Goal: Register for event/course

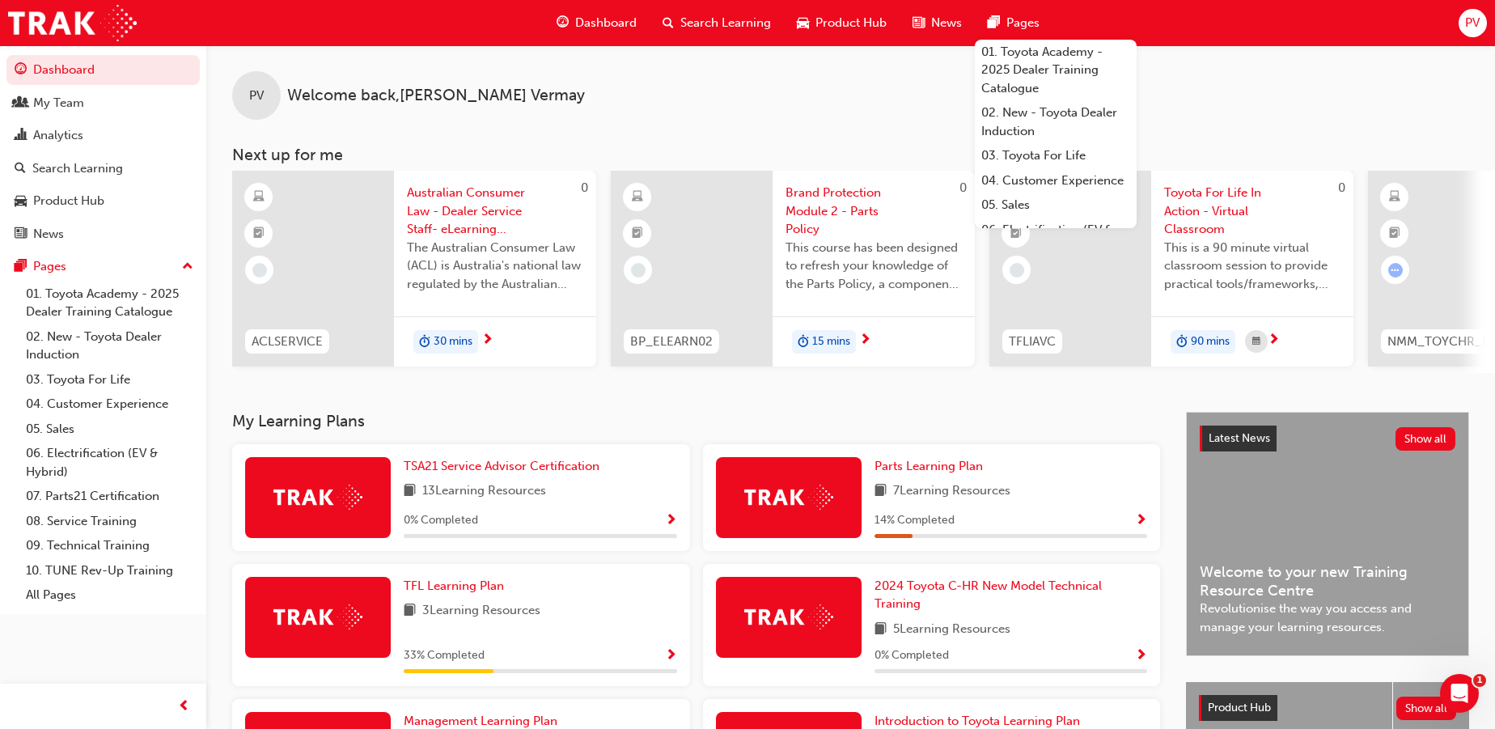
click at [703, 22] on span "Search Learning" at bounding box center [725, 23] width 91 height 19
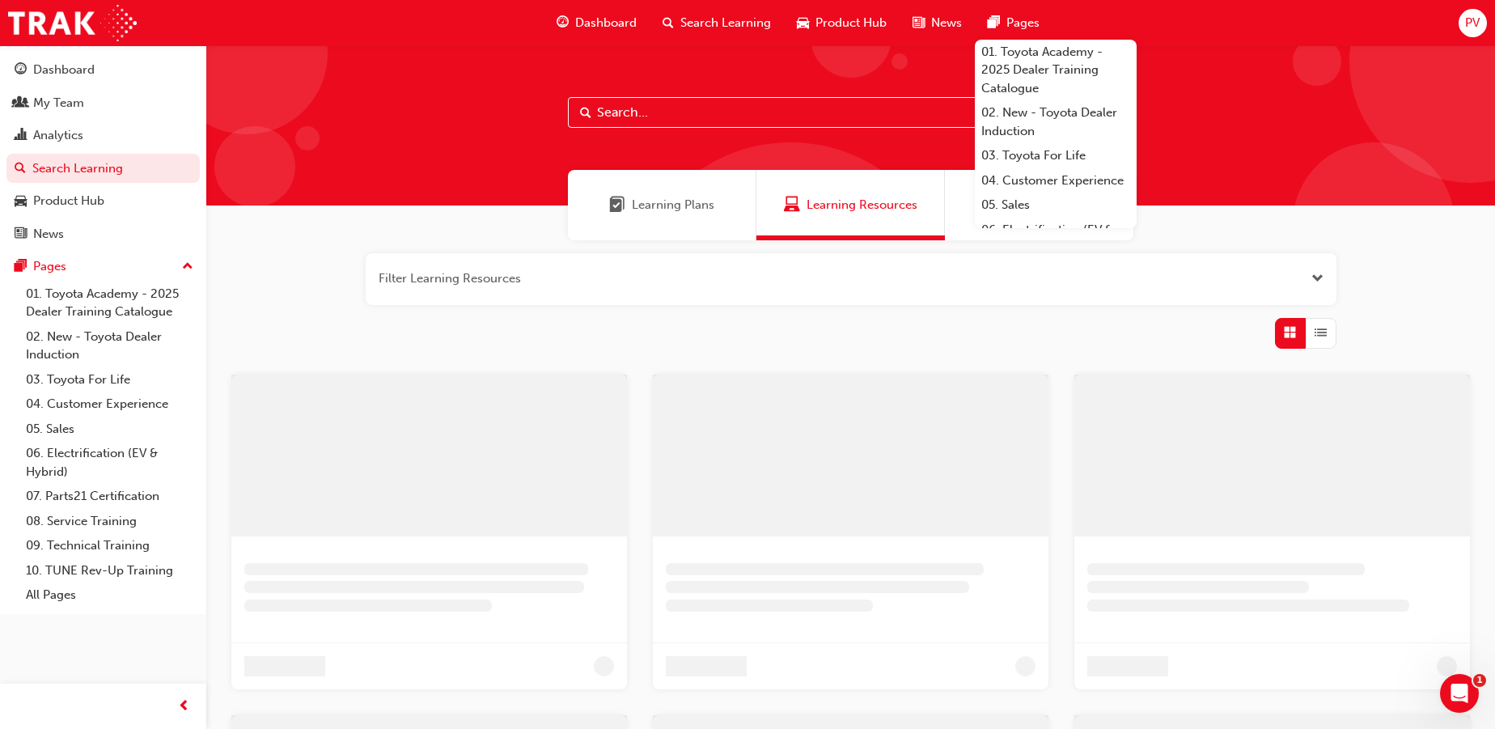
click at [657, 118] on input "text" at bounding box center [851, 112] width 566 height 31
type input "tfli"
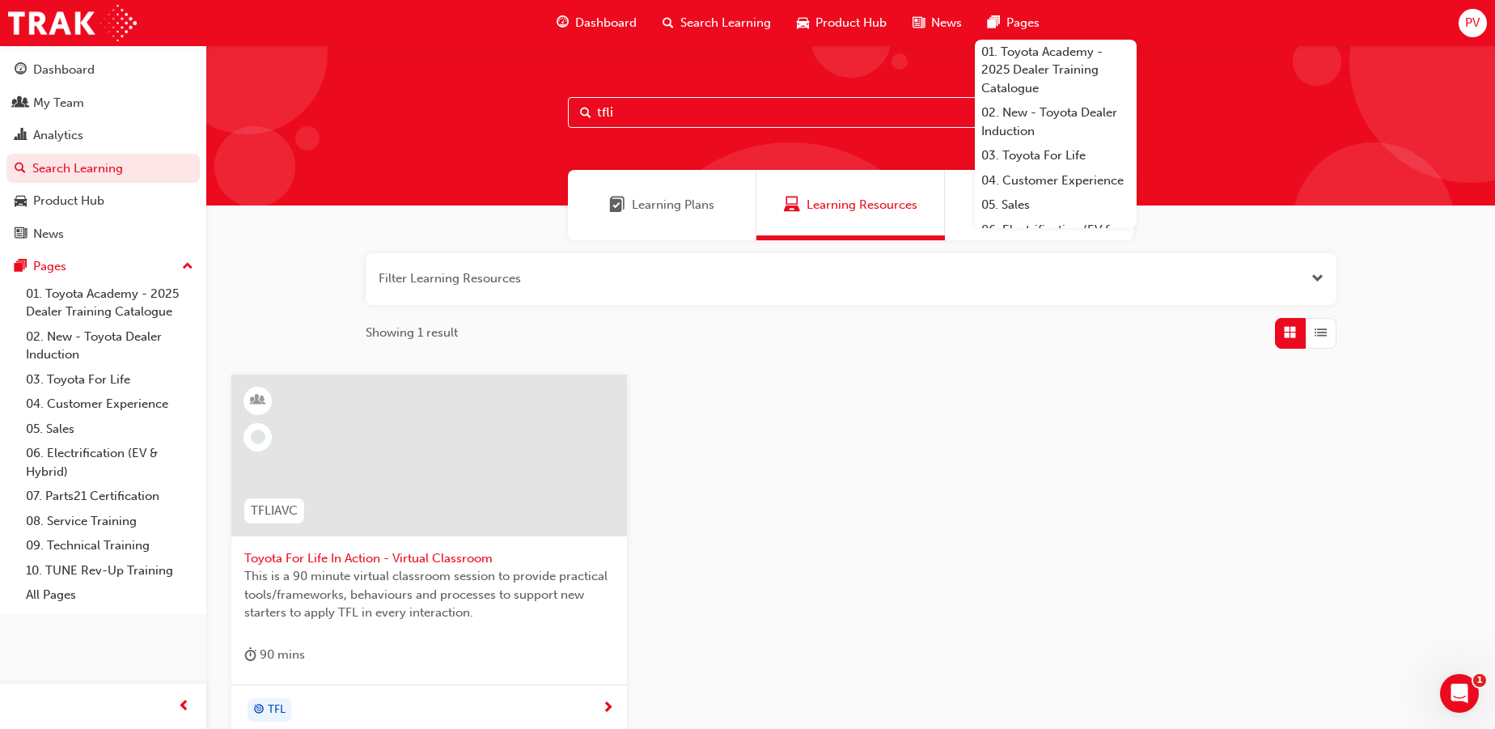
click at [460, 557] on span "Toyota For Life In Action - Virtual Classroom" at bounding box center [429, 558] width 370 height 19
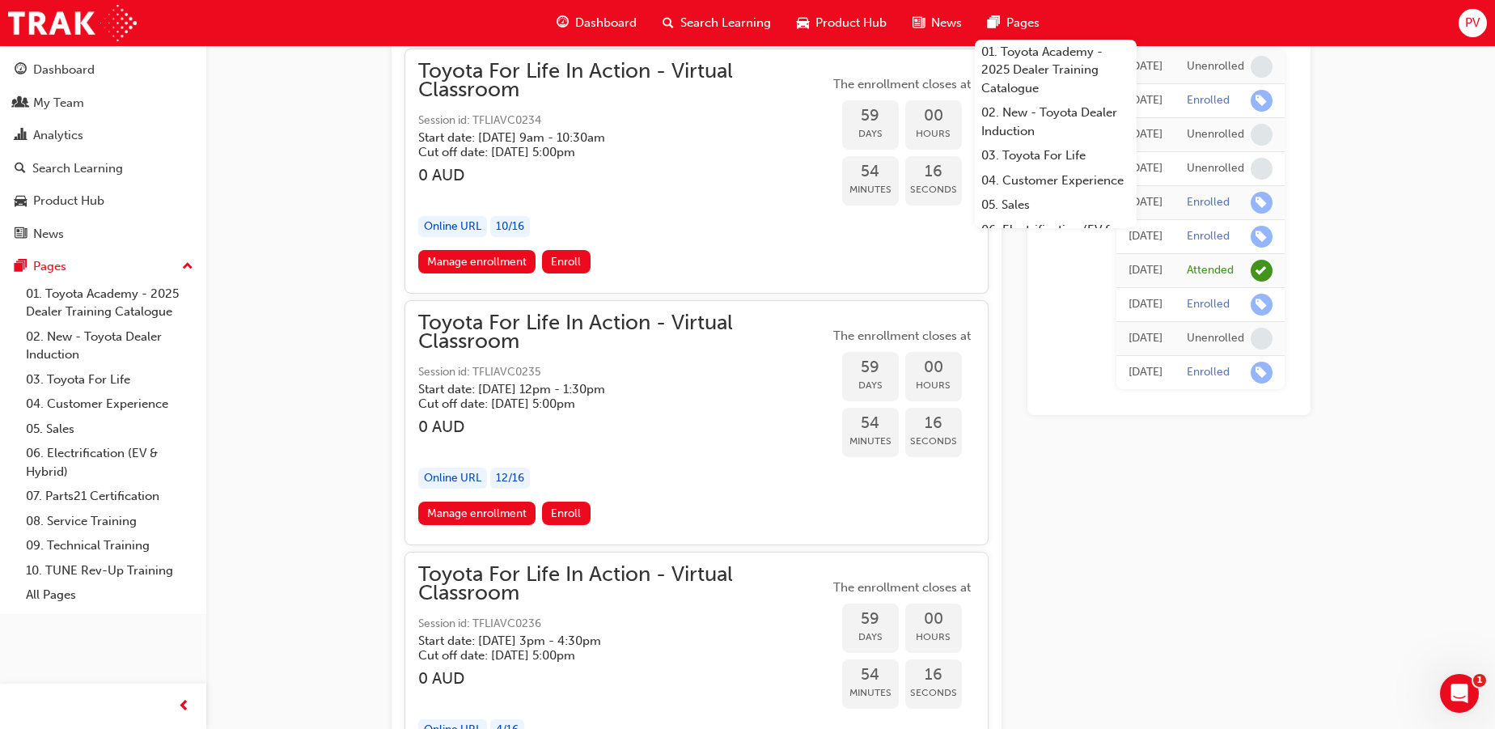
scroll to position [18701, 0]
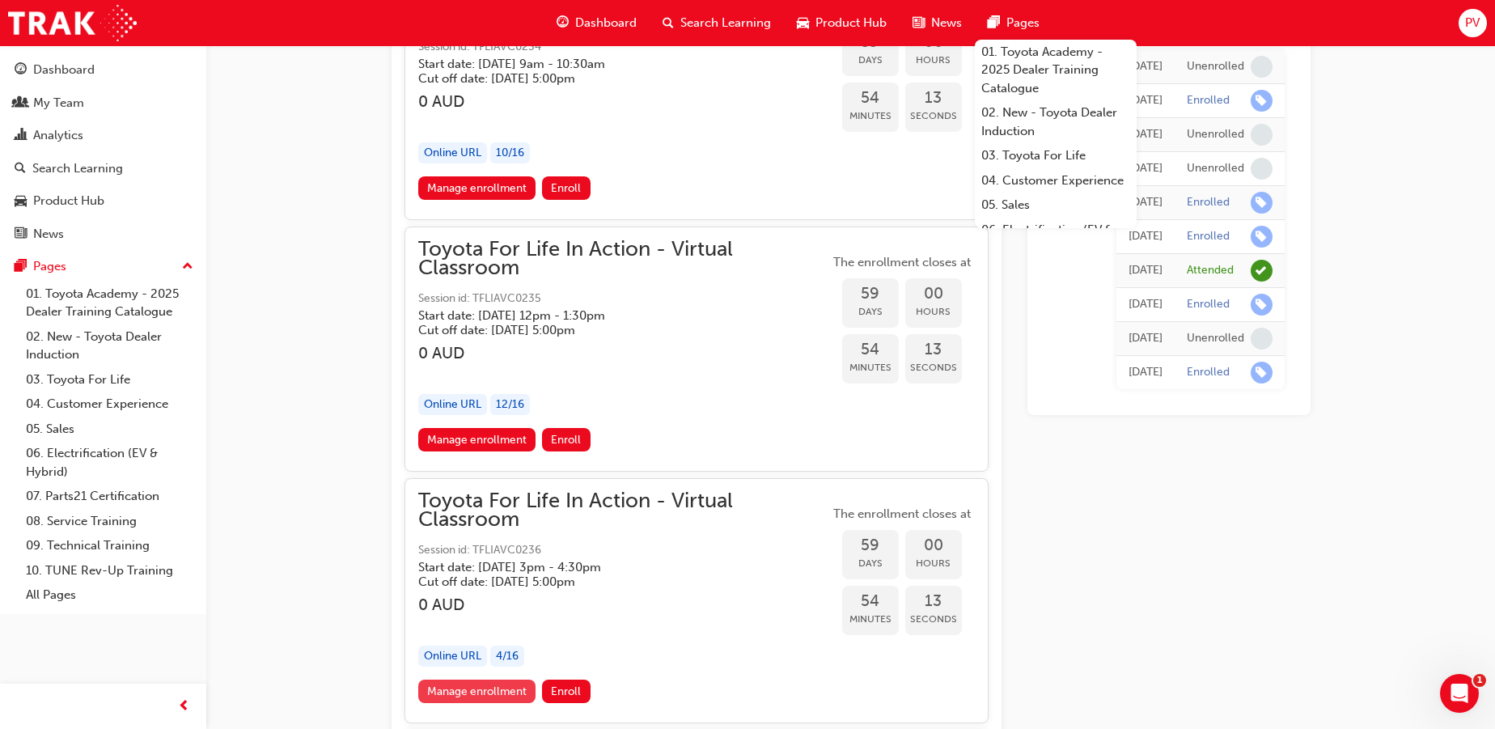
click at [466, 680] on link "Manage enrollment" at bounding box center [477, 691] width 118 height 23
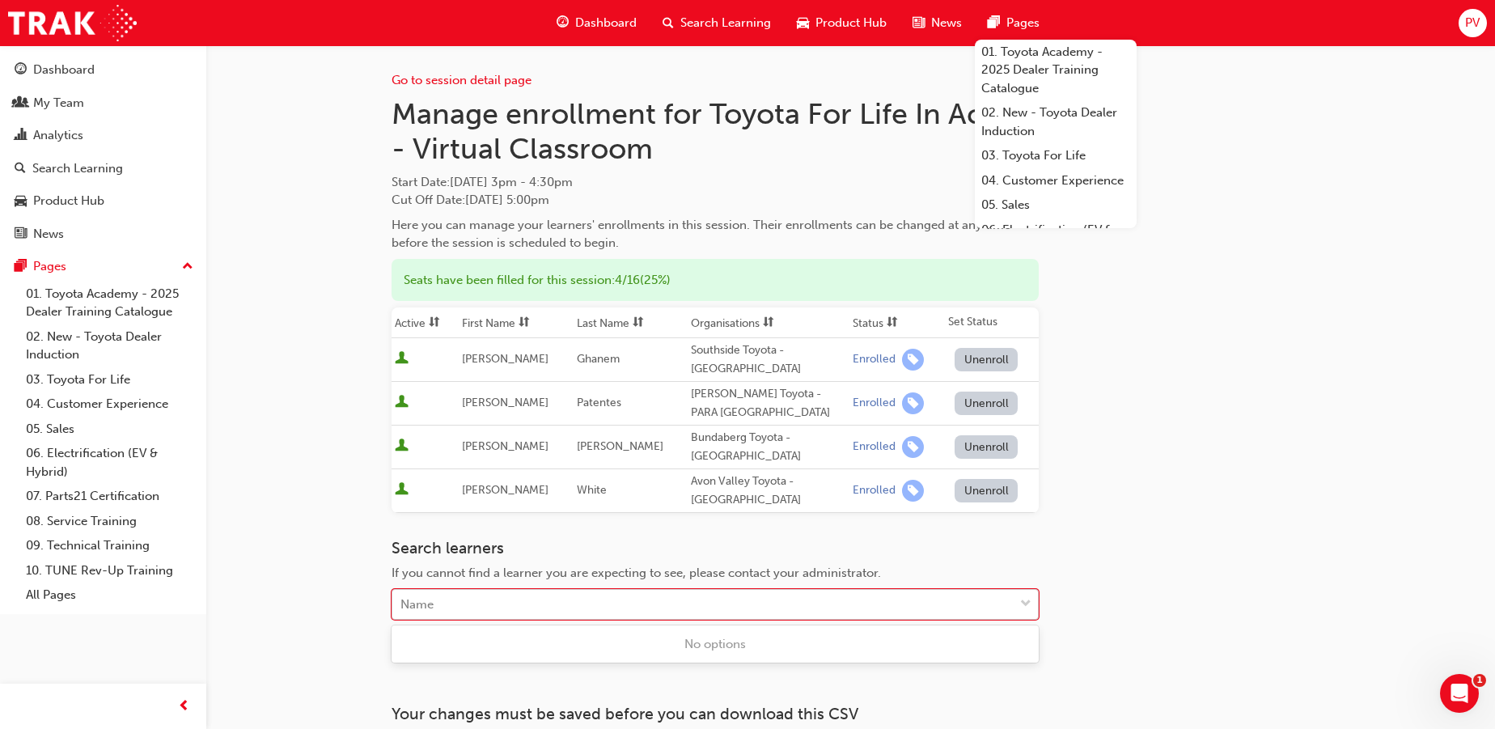
click at [619, 602] on div "Name" at bounding box center [702, 605] width 621 height 28
type input "[PERSON_NAME]"
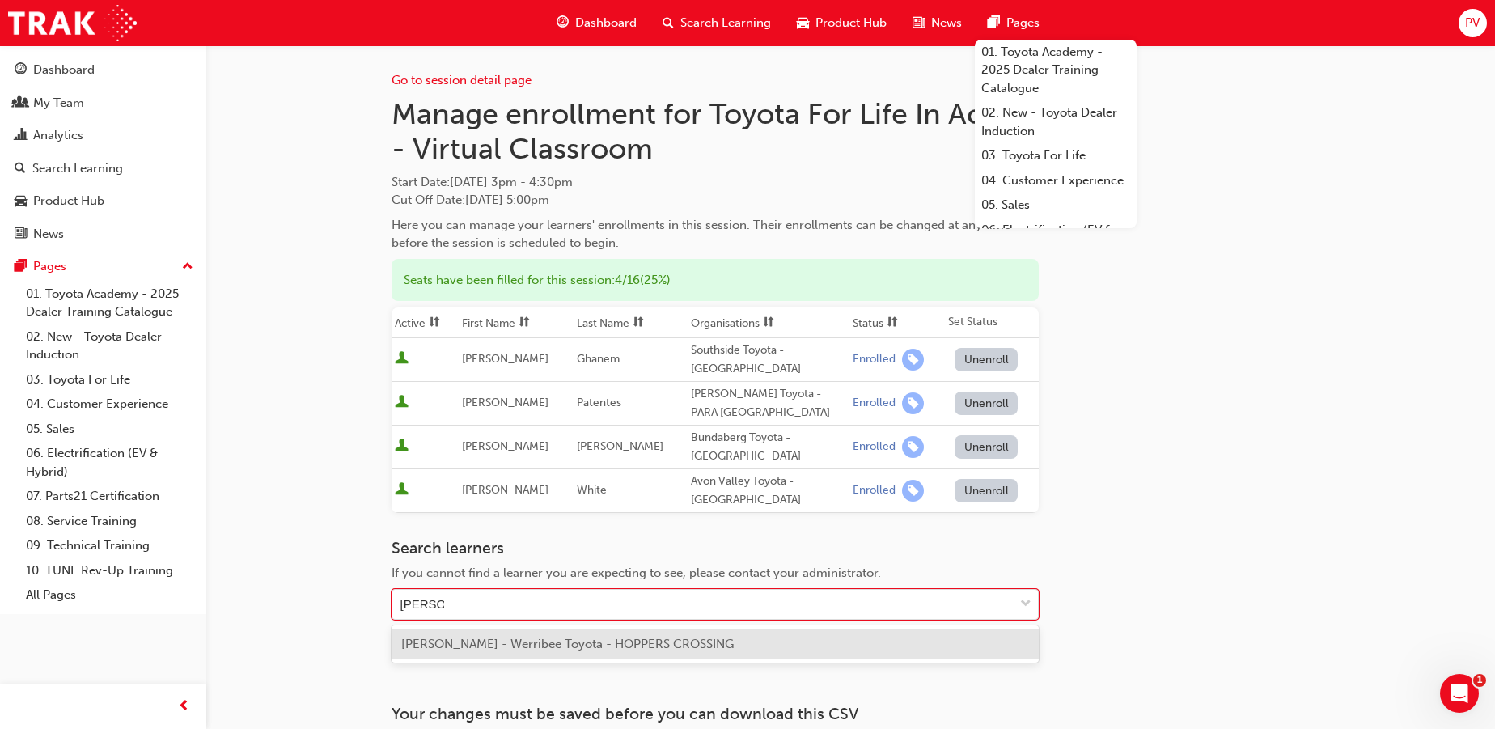
click at [604, 643] on span "[PERSON_NAME] - Werribee Toyota - HOPPERS CROSSING" at bounding box center [567, 644] width 333 height 15
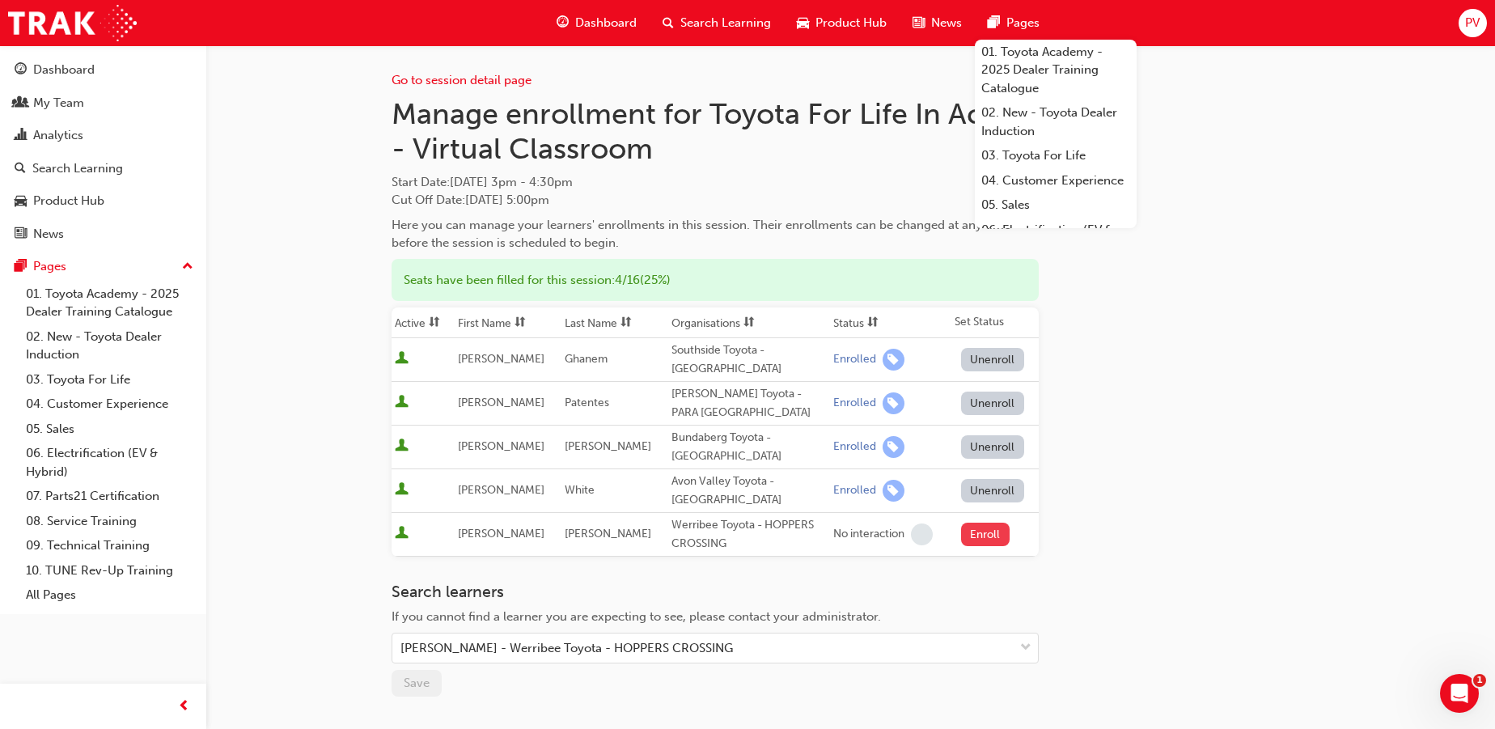
click at [985, 536] on button "Enroll" at bounding box center [985, 534] width 49 height 23
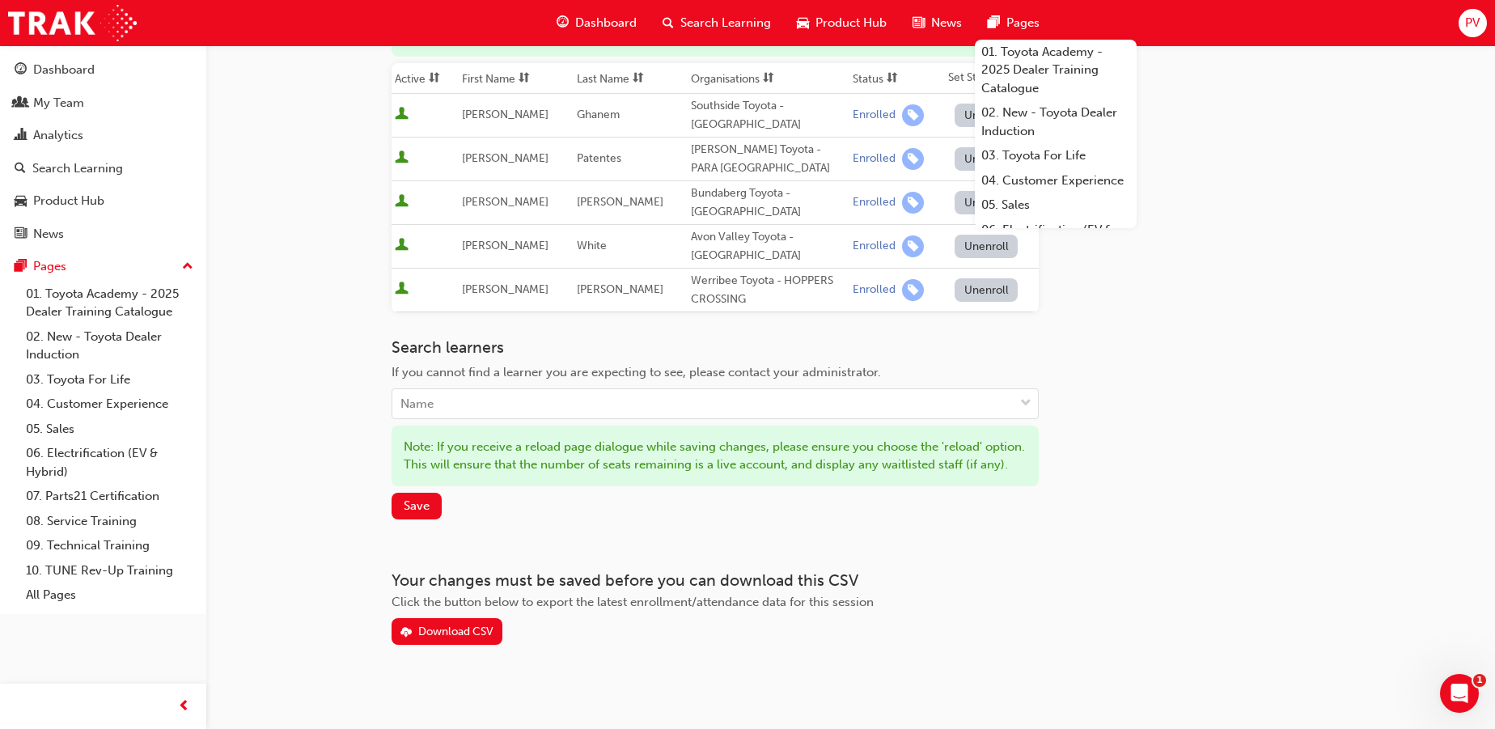
scroll to position [250, 0]
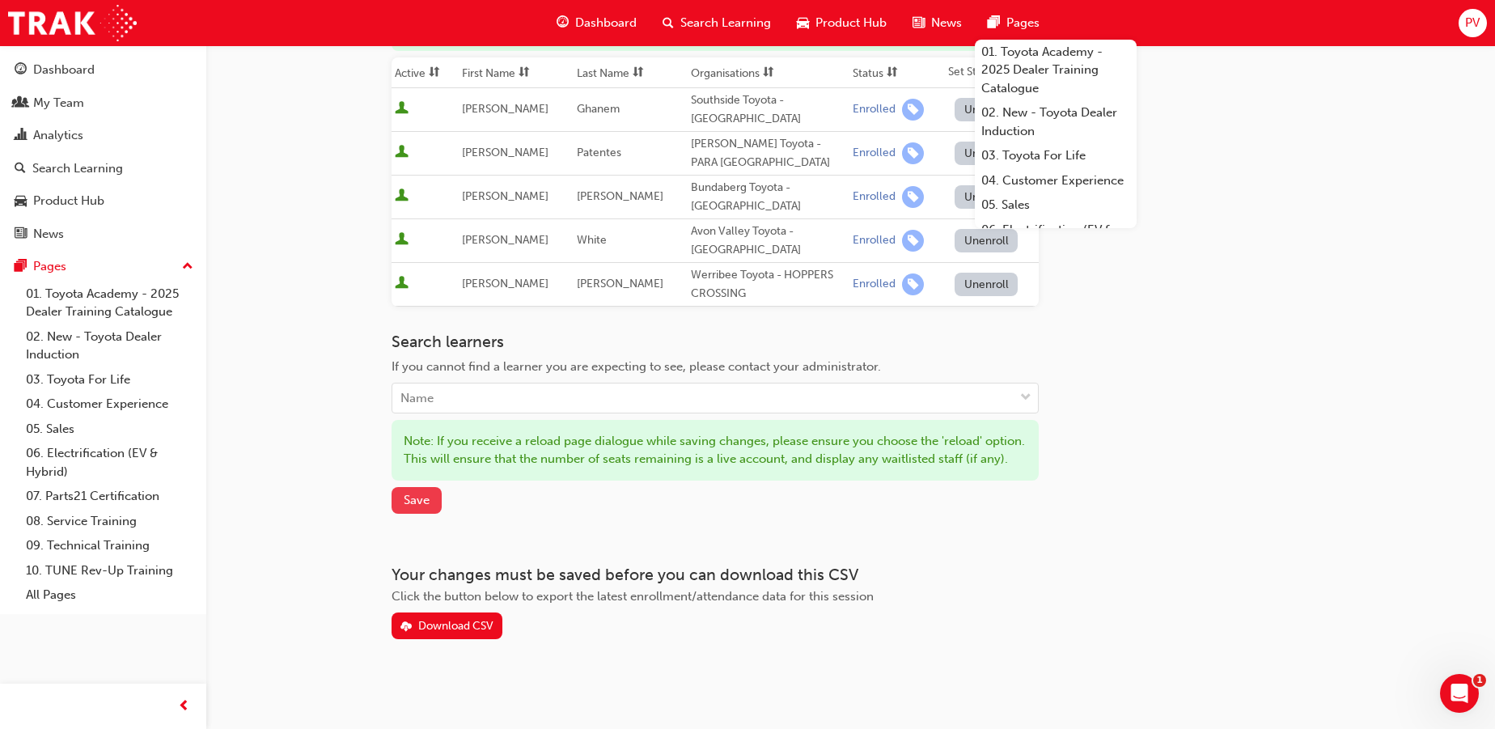
click at [413, 493] on span "Save" at bounding box center [417, 500] width 26 height 15
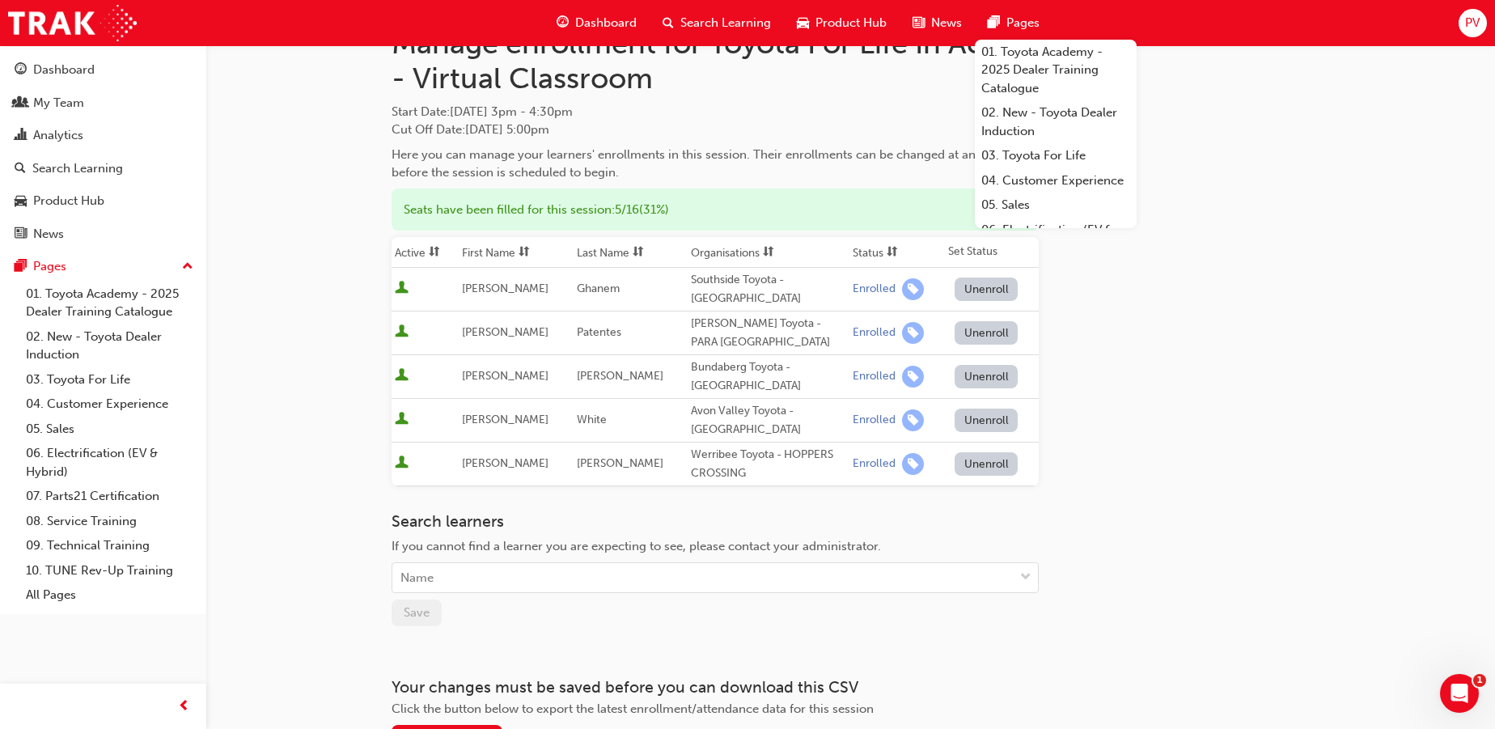
scroll to position [0, 0]
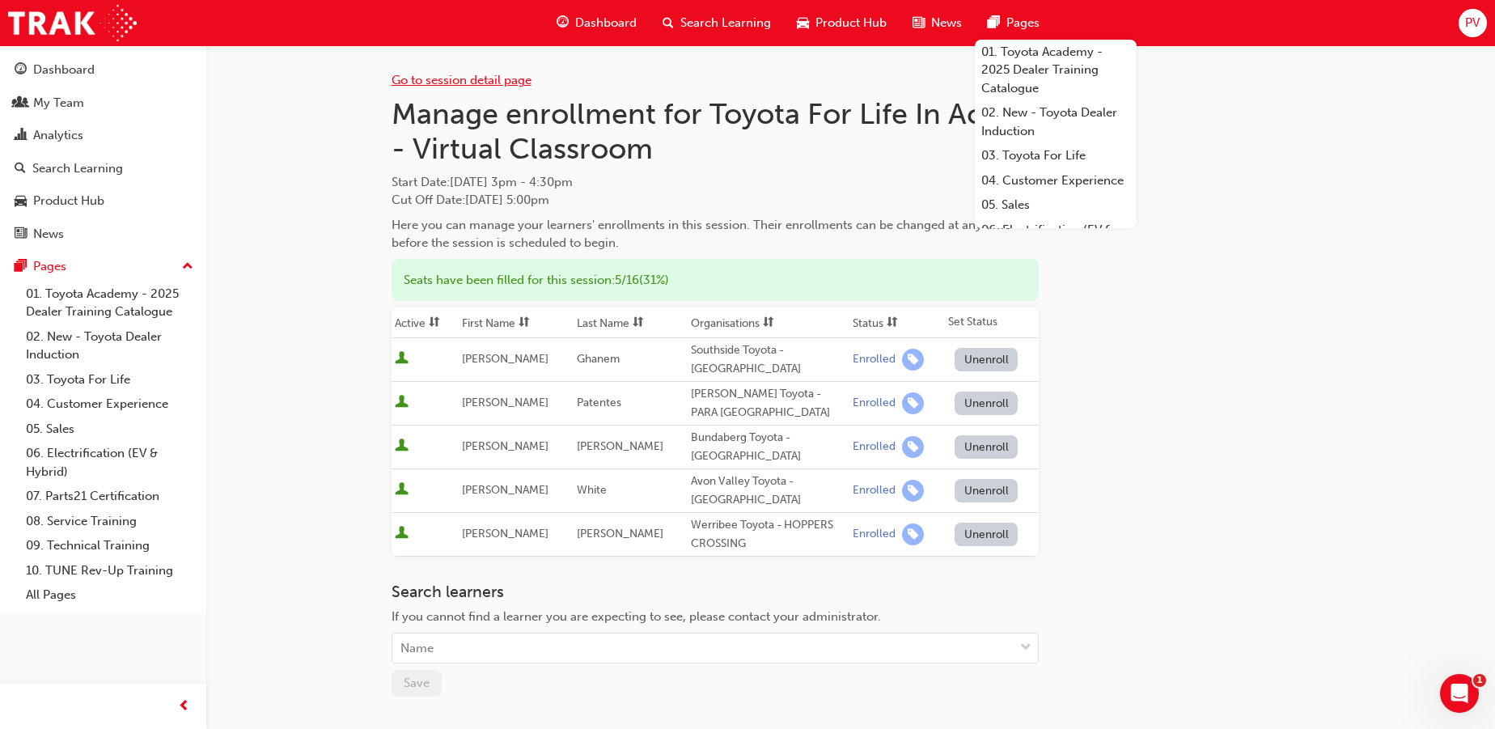
click at [425, 78] on link "Go to session detail page" at bounding box center [462, 80] width 140 height 15
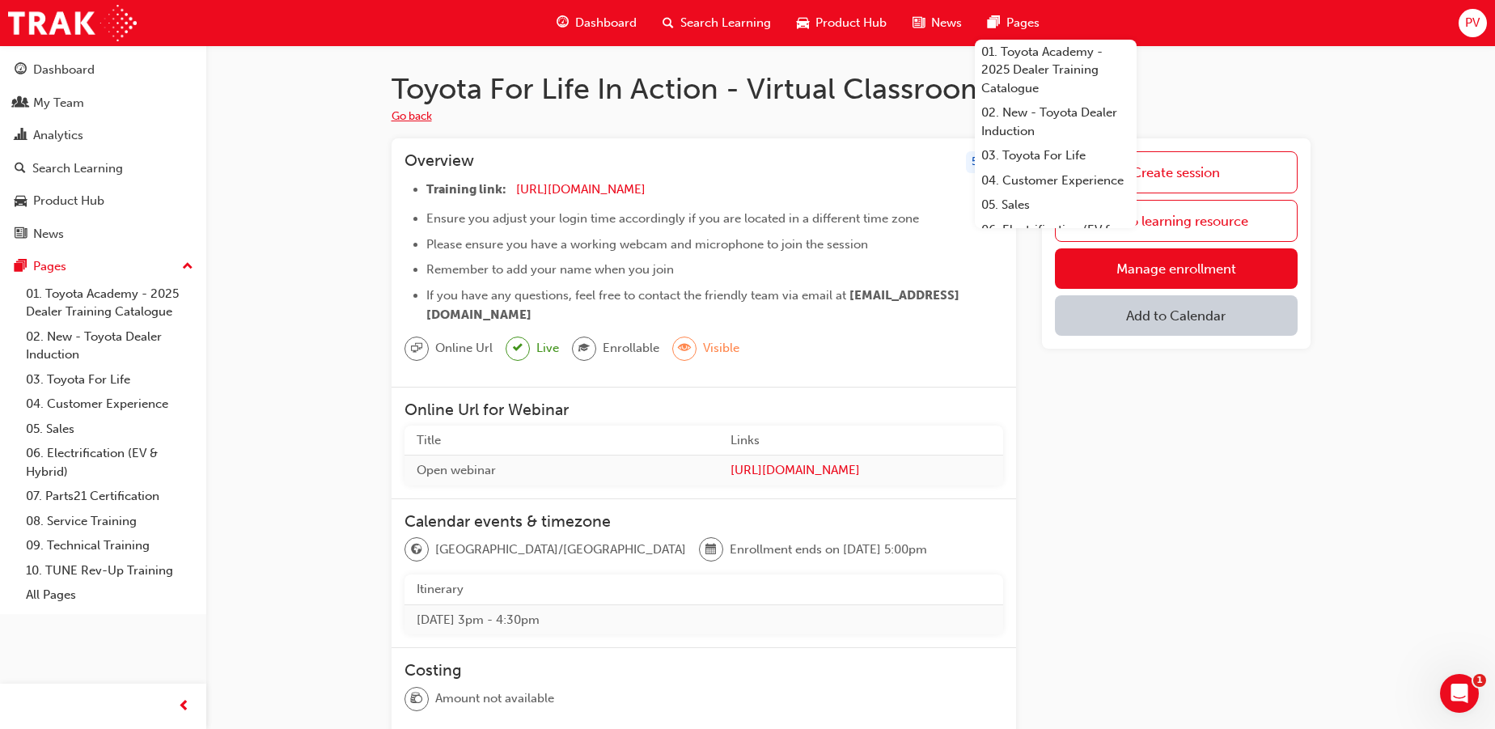
click at [415, 120] on button "Go back" at bounding box center [412, 117] width 40 height 19
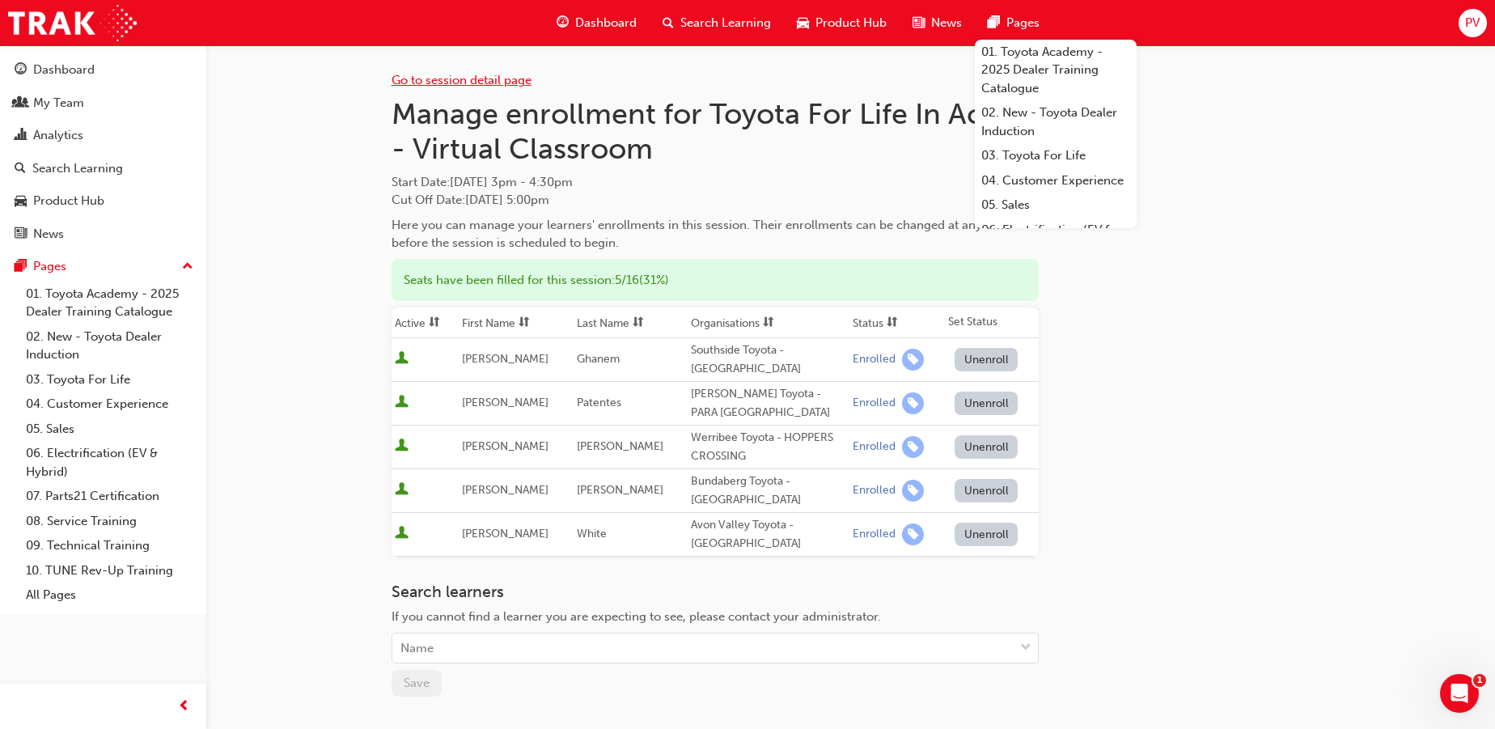
click at [479, 81] on link "Go to session detail page" at bounding box center [462, 80] width 140 height 15
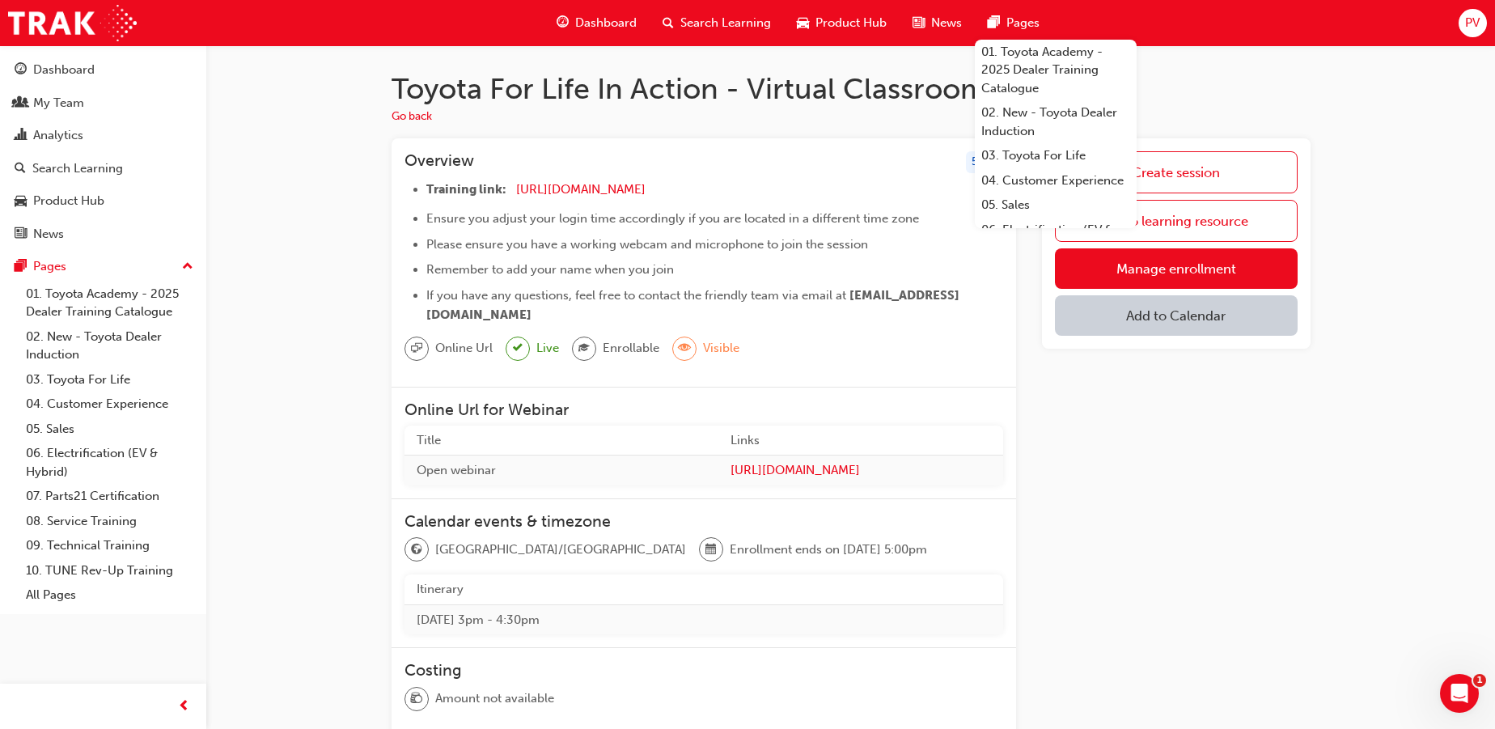
click at [1160, 438] on div "Create session Go to learning resource Manage enrollment Add to Calendar" at bounding box center [1176, 597] width 268 height 918
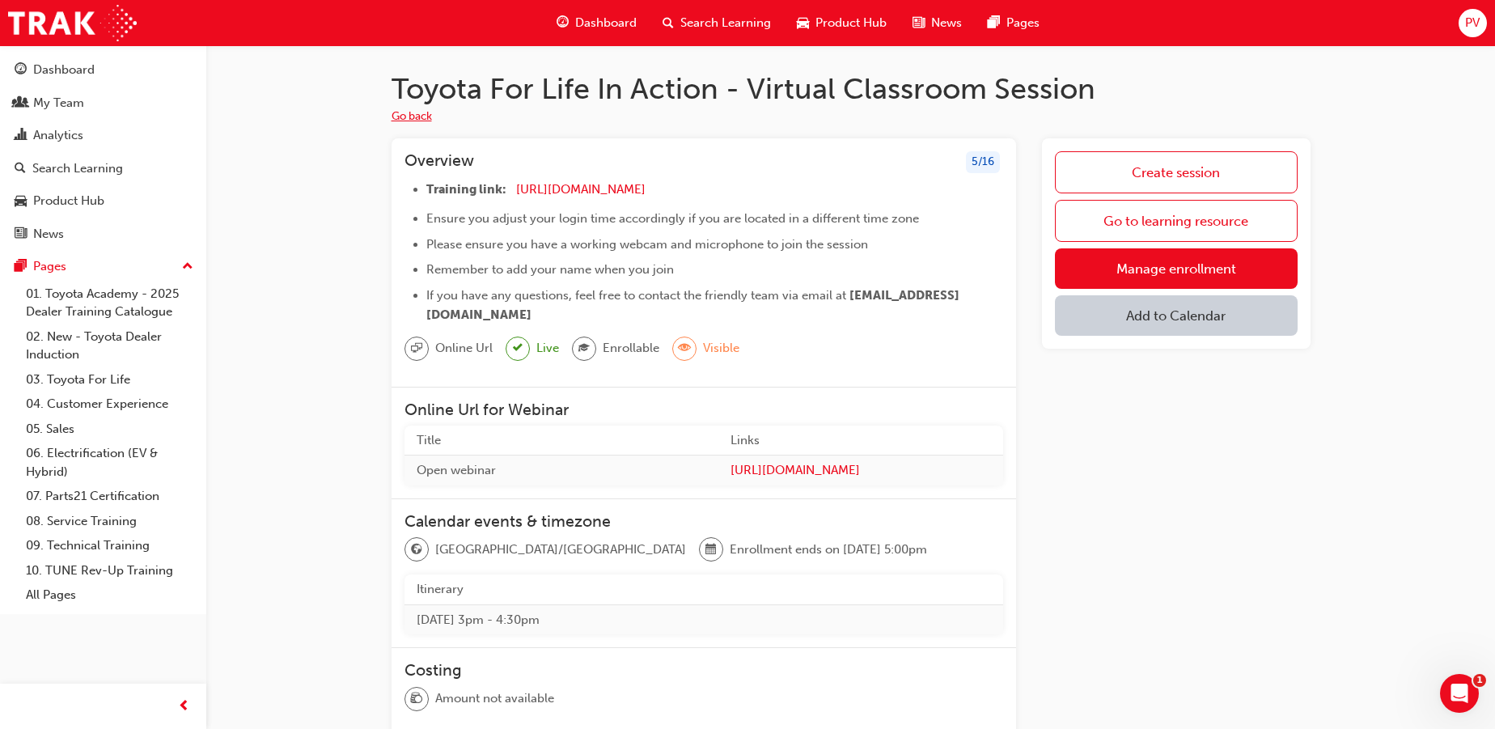
click at [417, 116] on button "Go back" at bounding box center [412, 117] width 40 height 19
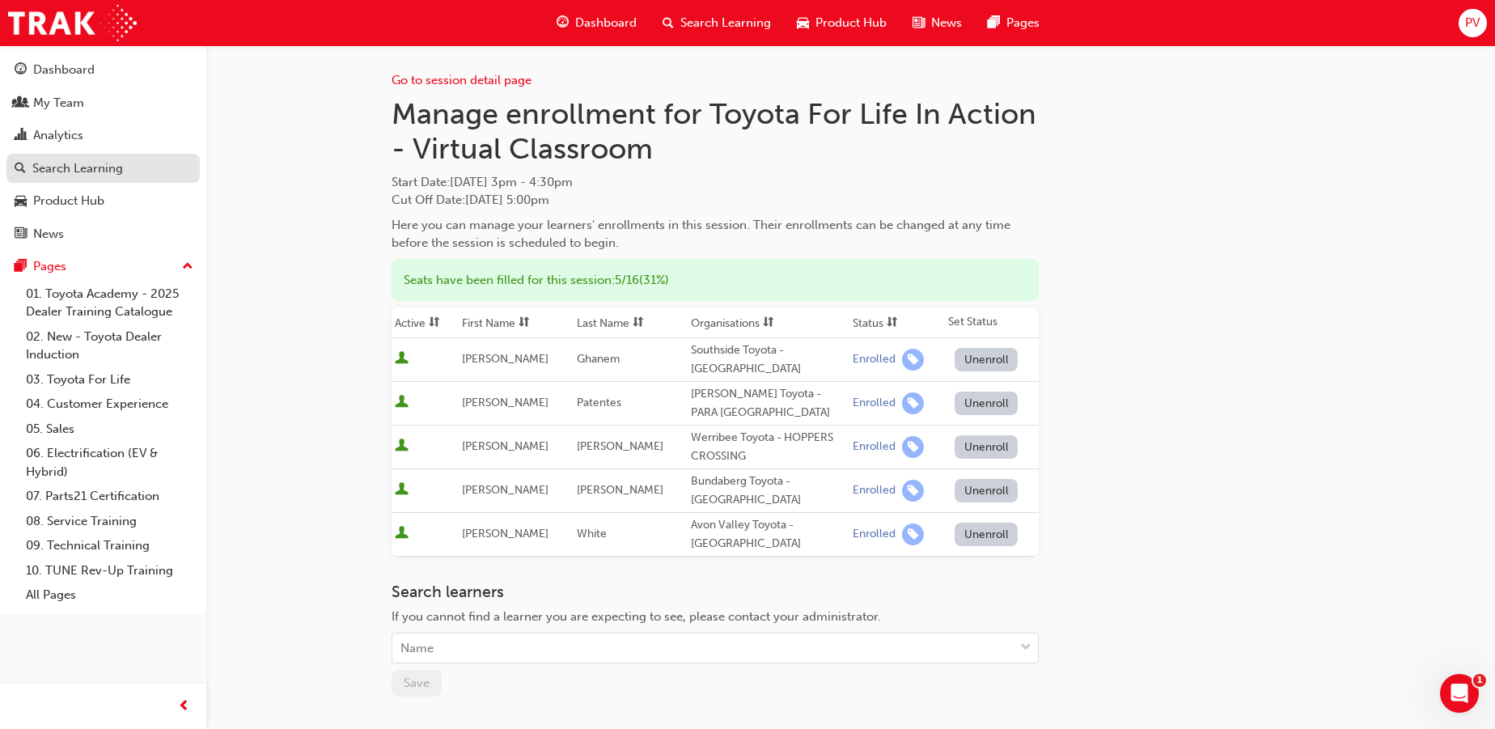
click at [74, 172] on div "Search Learning" at bounding box center [77, 168] width 91 height 19
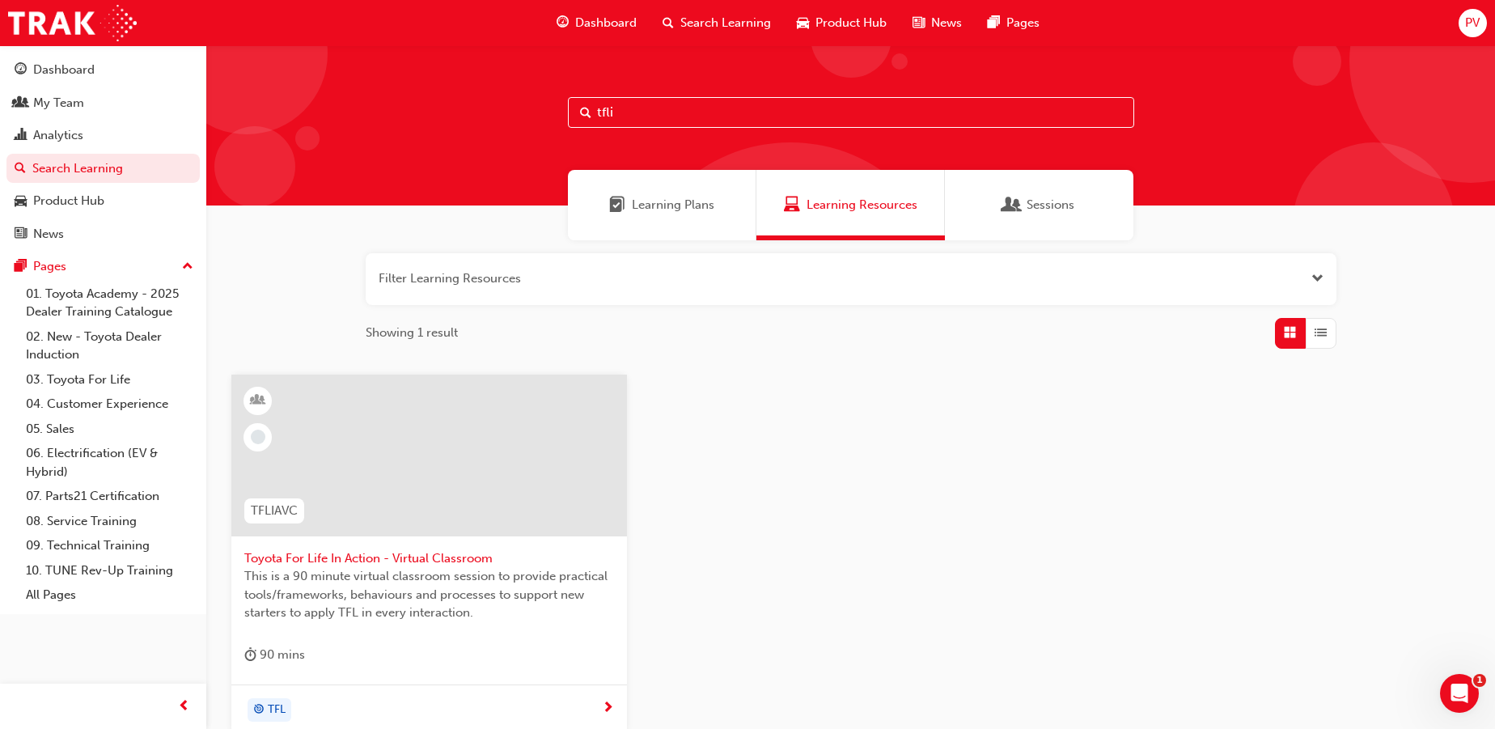
click at [456, 553] on span "Toyota For Life In Action - Virtual Classroom" at bounding box center [429, 558] width 370 height 19
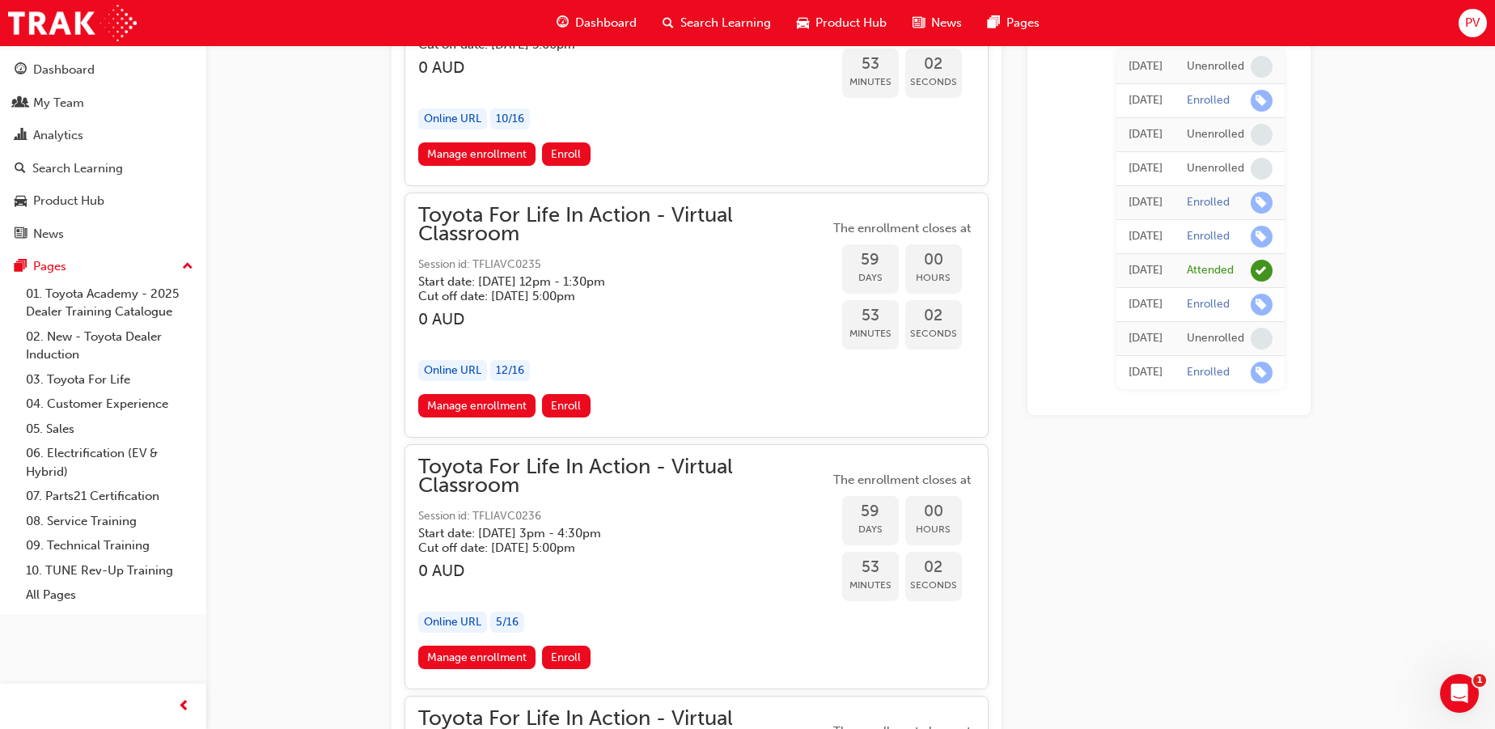
scroll to position [18712, 0]
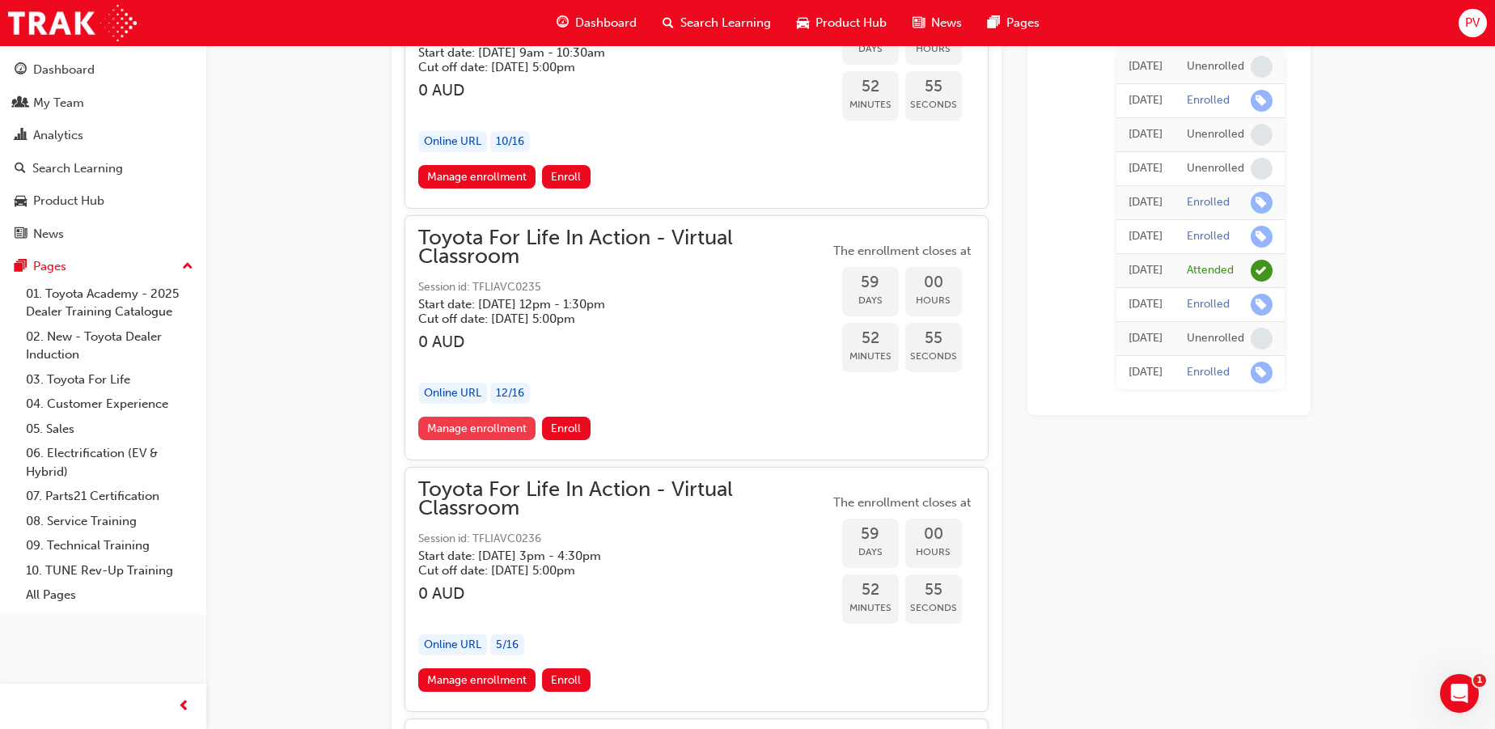
click at [505, 417] on link "Manage enrollment" at bounding box center [477, 428] width 118 height 23
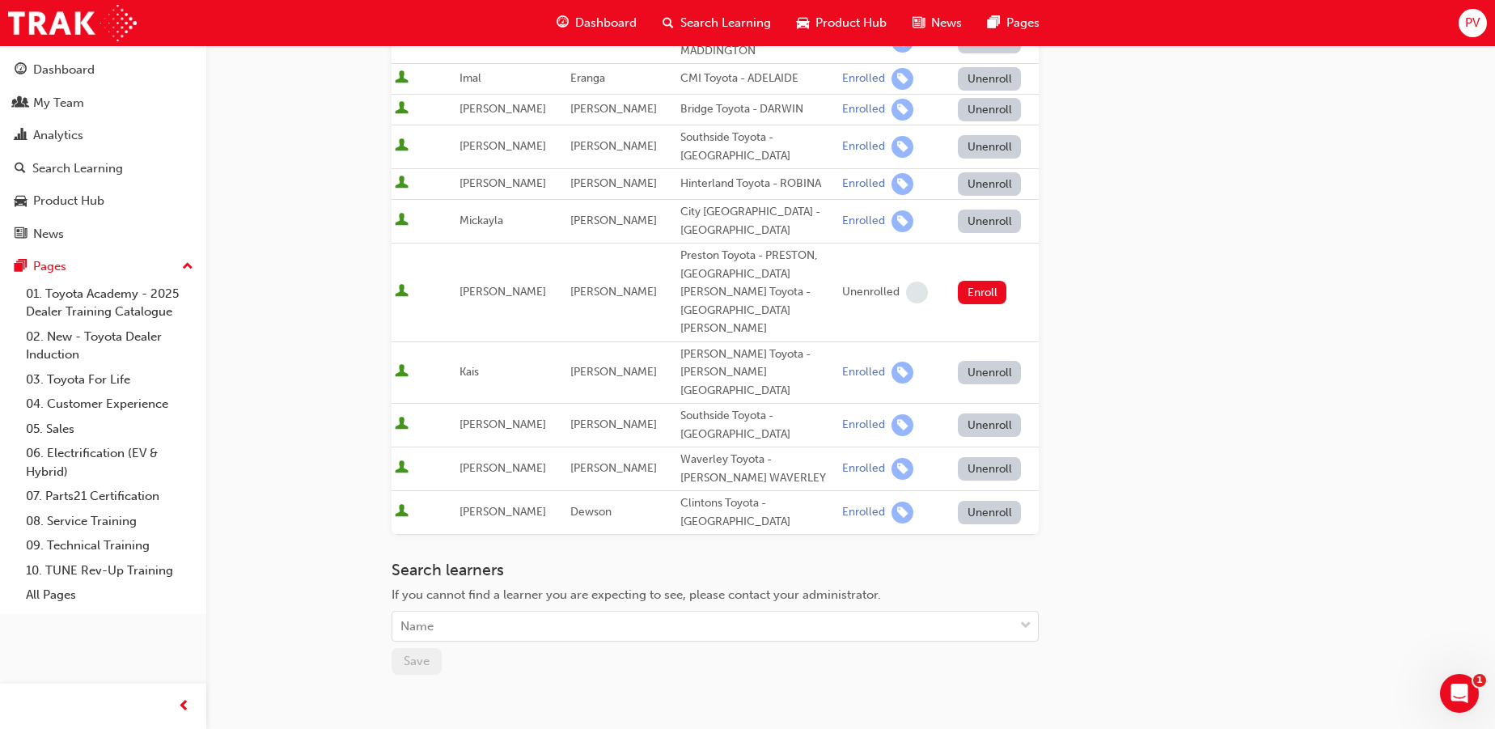
scroll to position [441, 0]
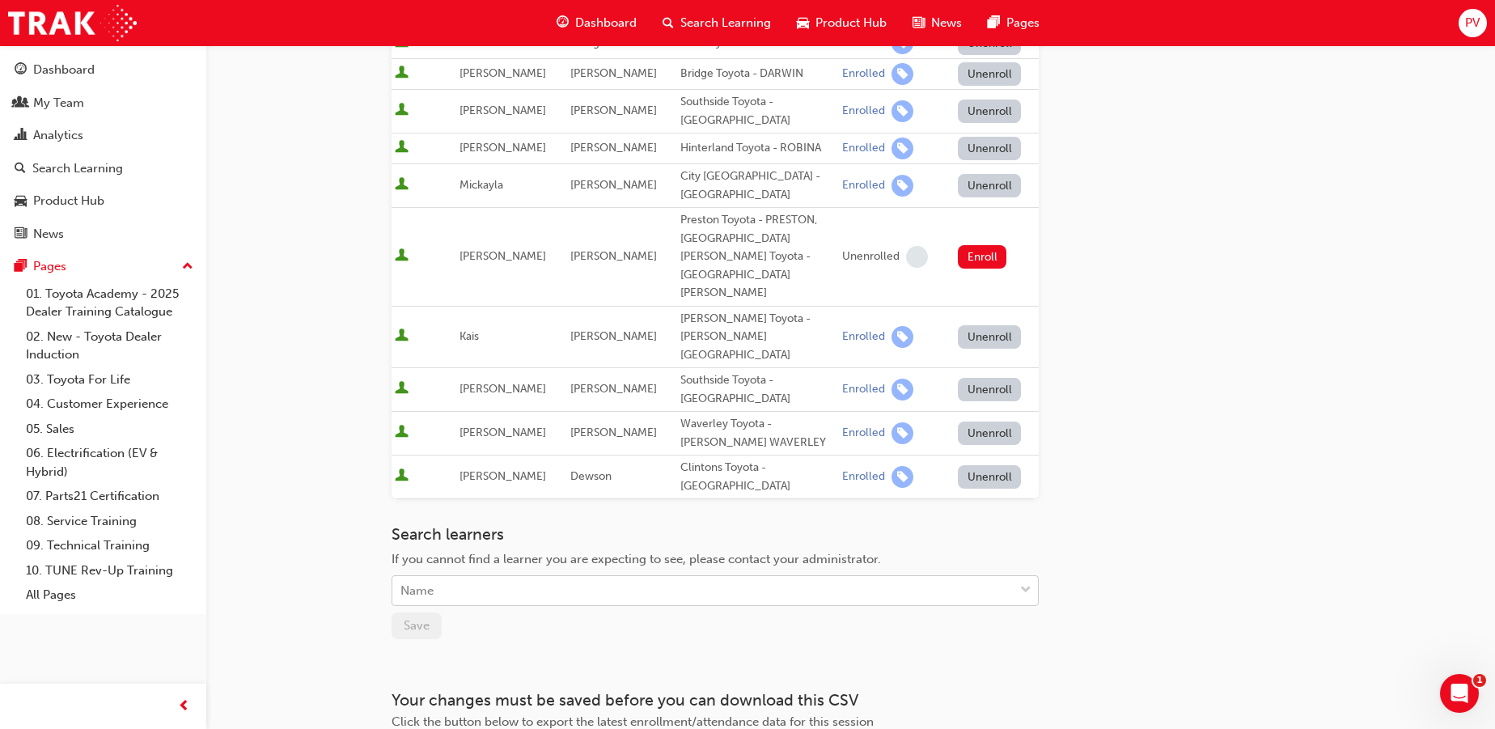
click at [470, 577] on div "Name" at bounding box center [702, 591] width 621 height 28
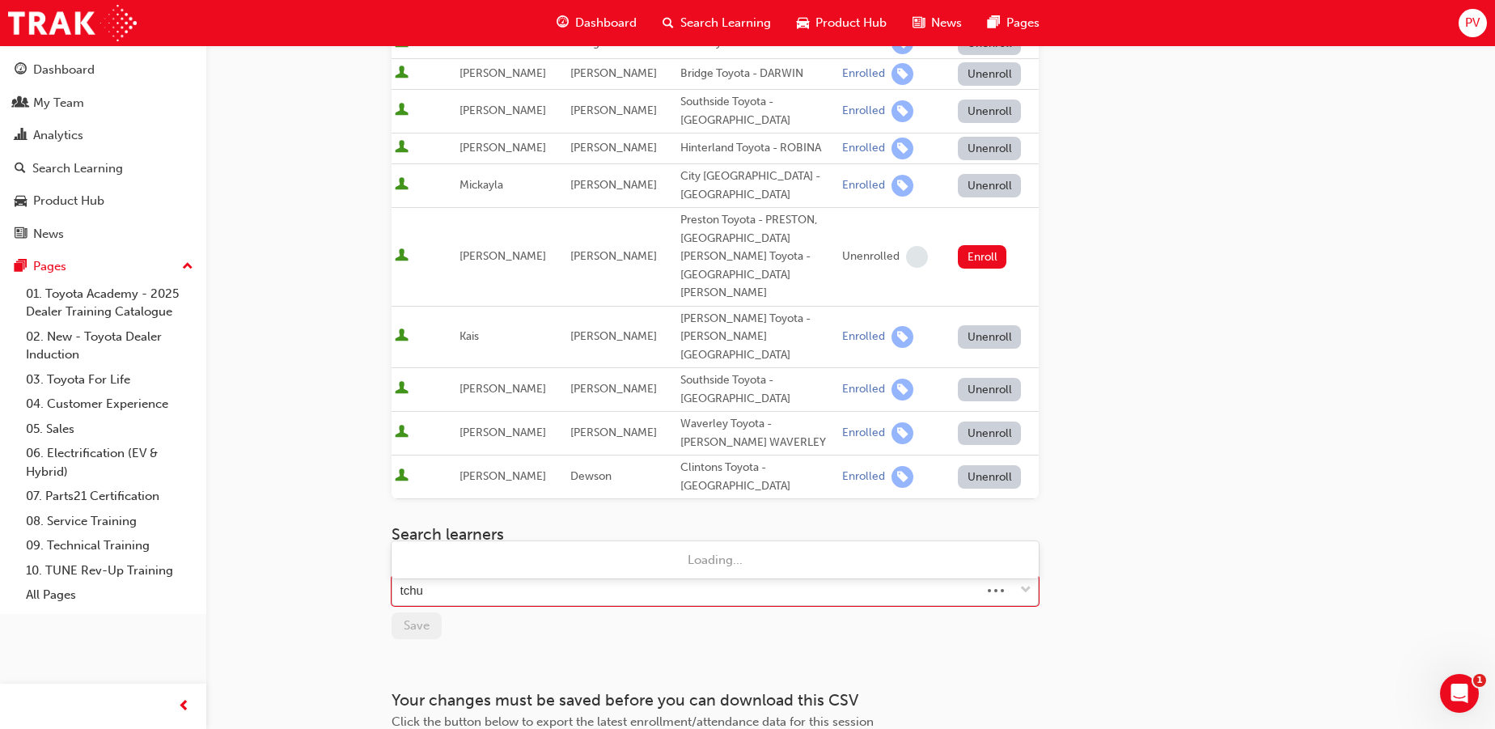
type input "tchum"
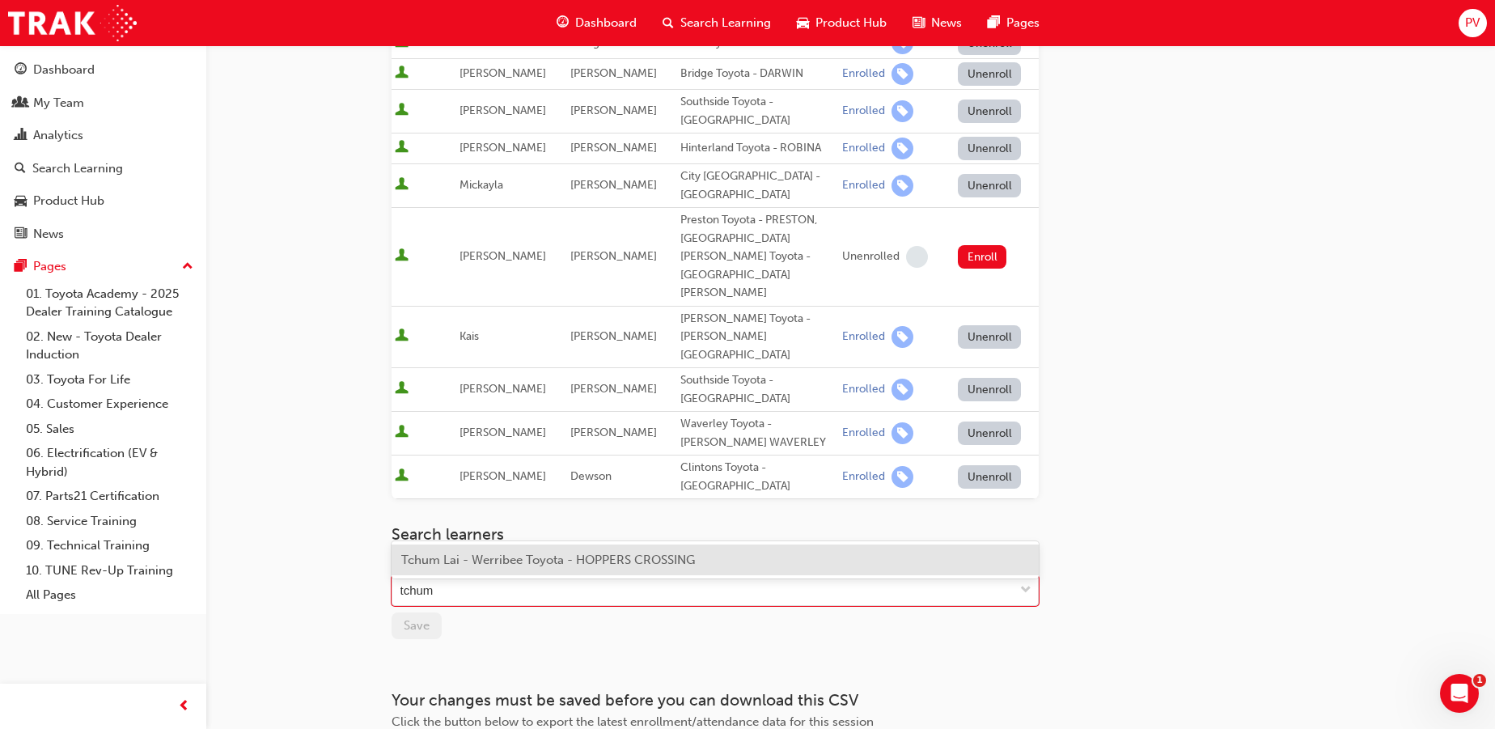
click at [472, 569] on div "Tchum Lai - Werribee Toyota - HOPPERS CROSSING" at bounding box center [715, 560] width 647 height 32
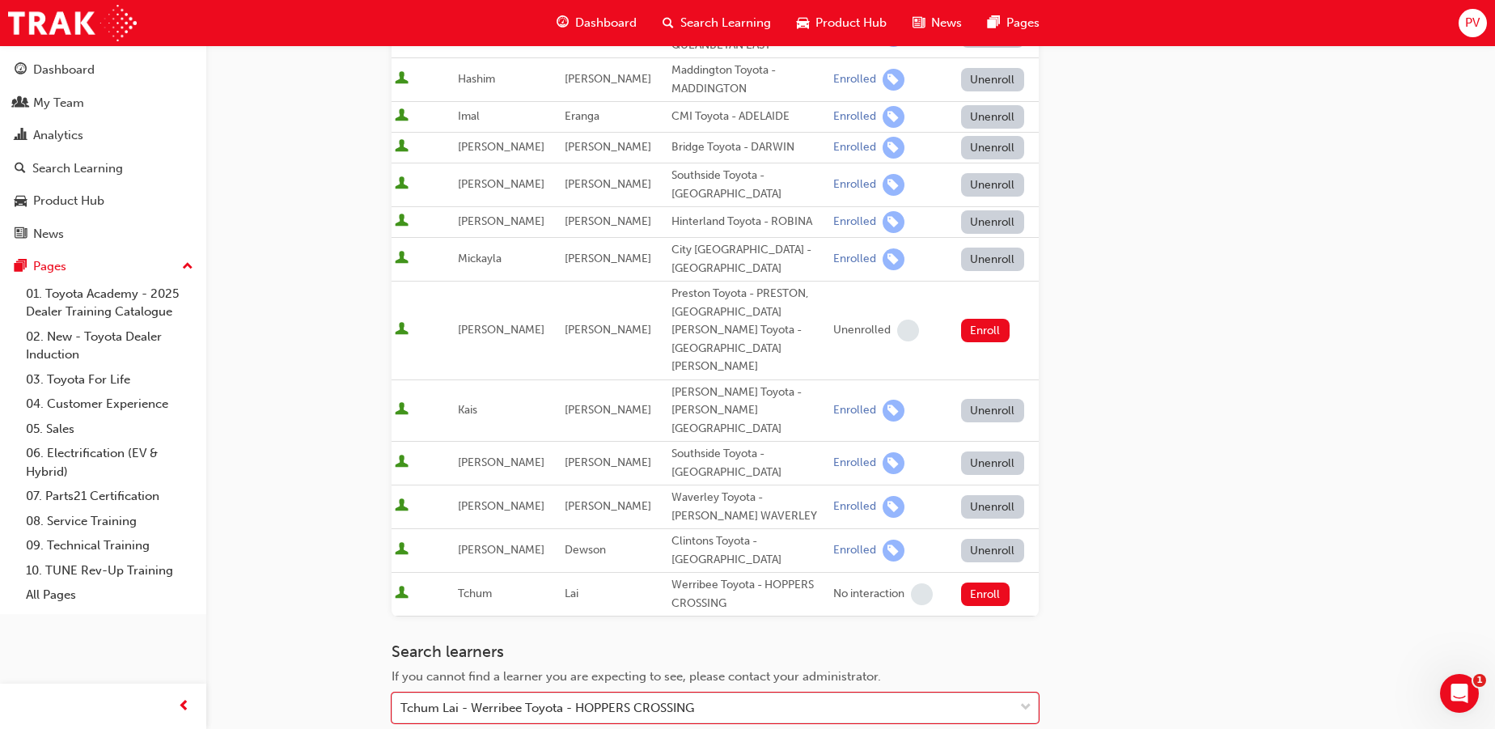
scroll to position [294, 0]
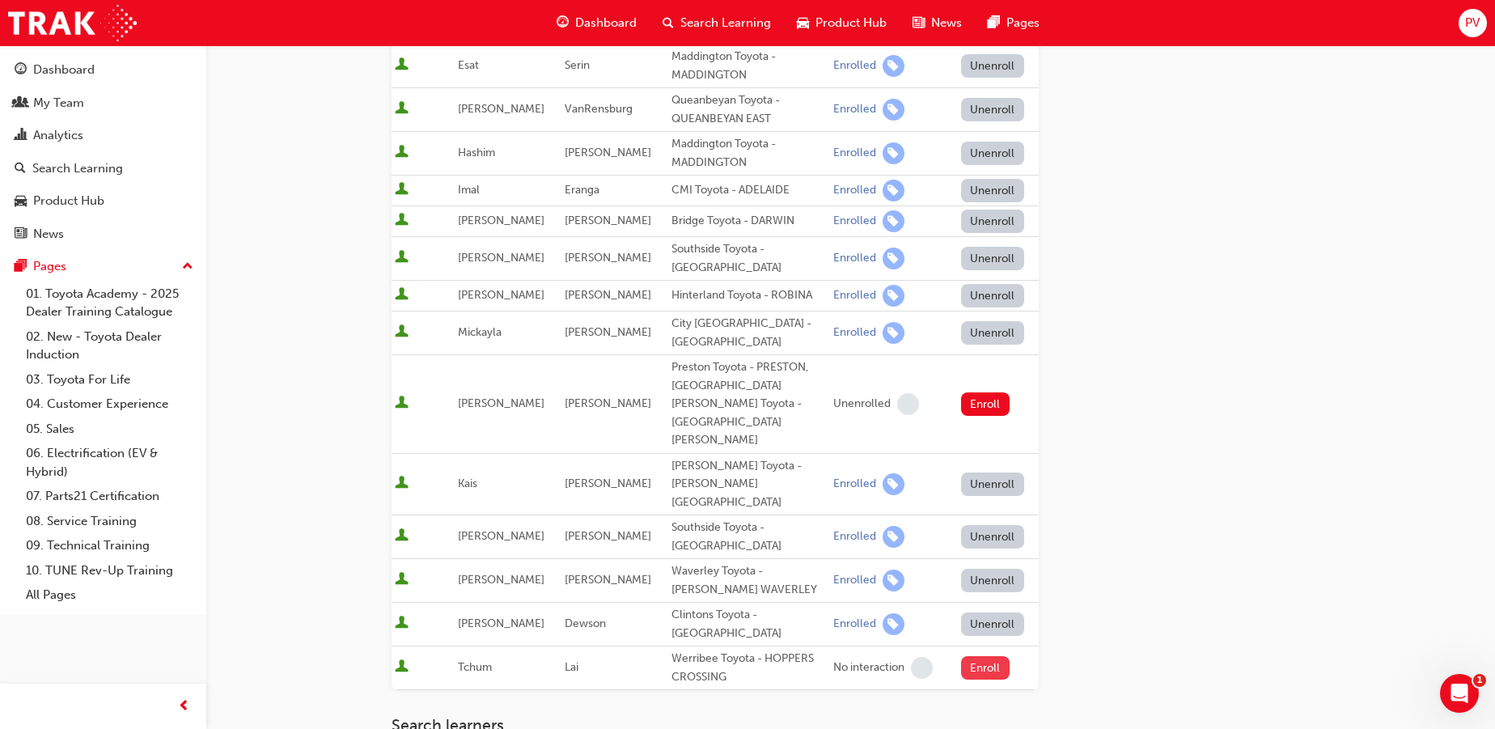
click at [992, 656] on button "Enroll" at bounding box center [985, 667] width 49 height 23
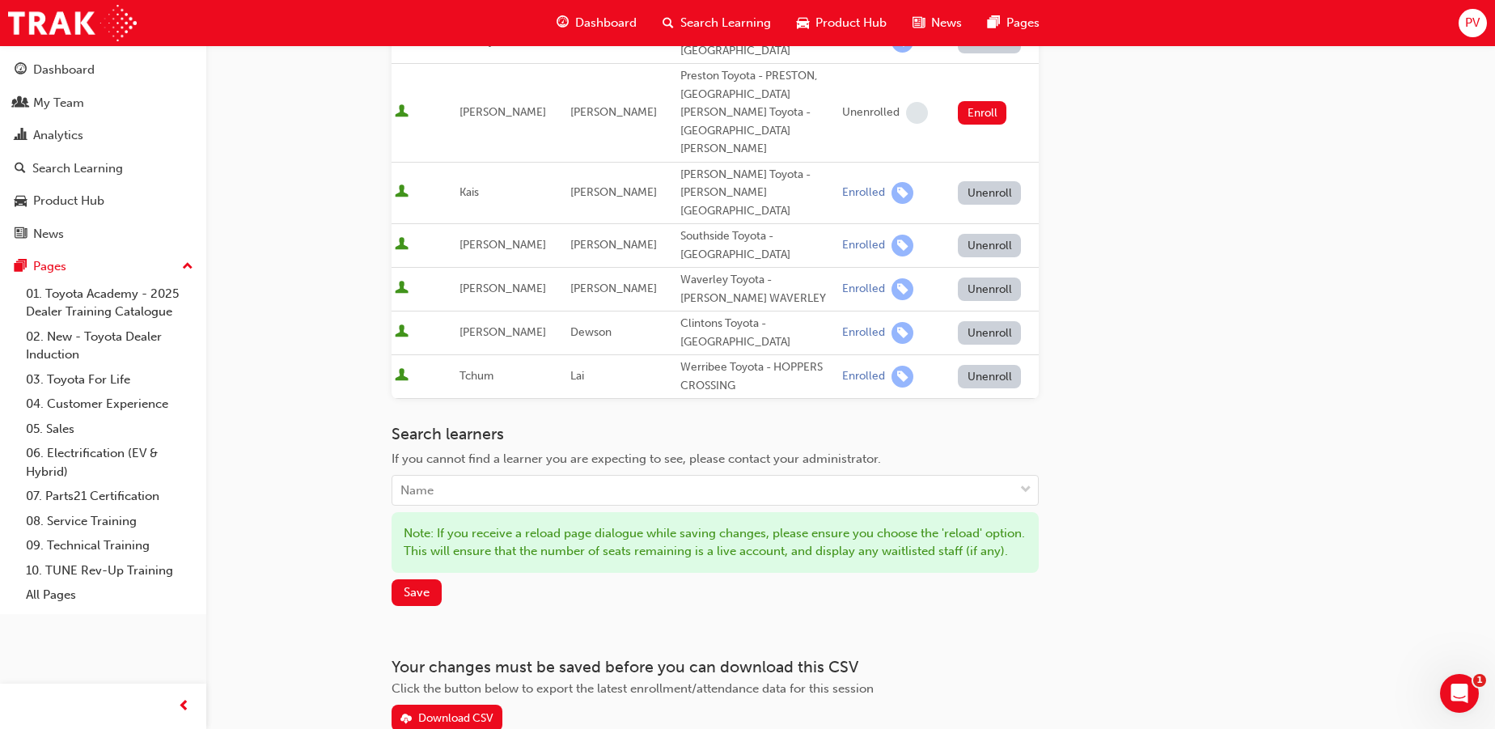
scroll to position [588, 0]
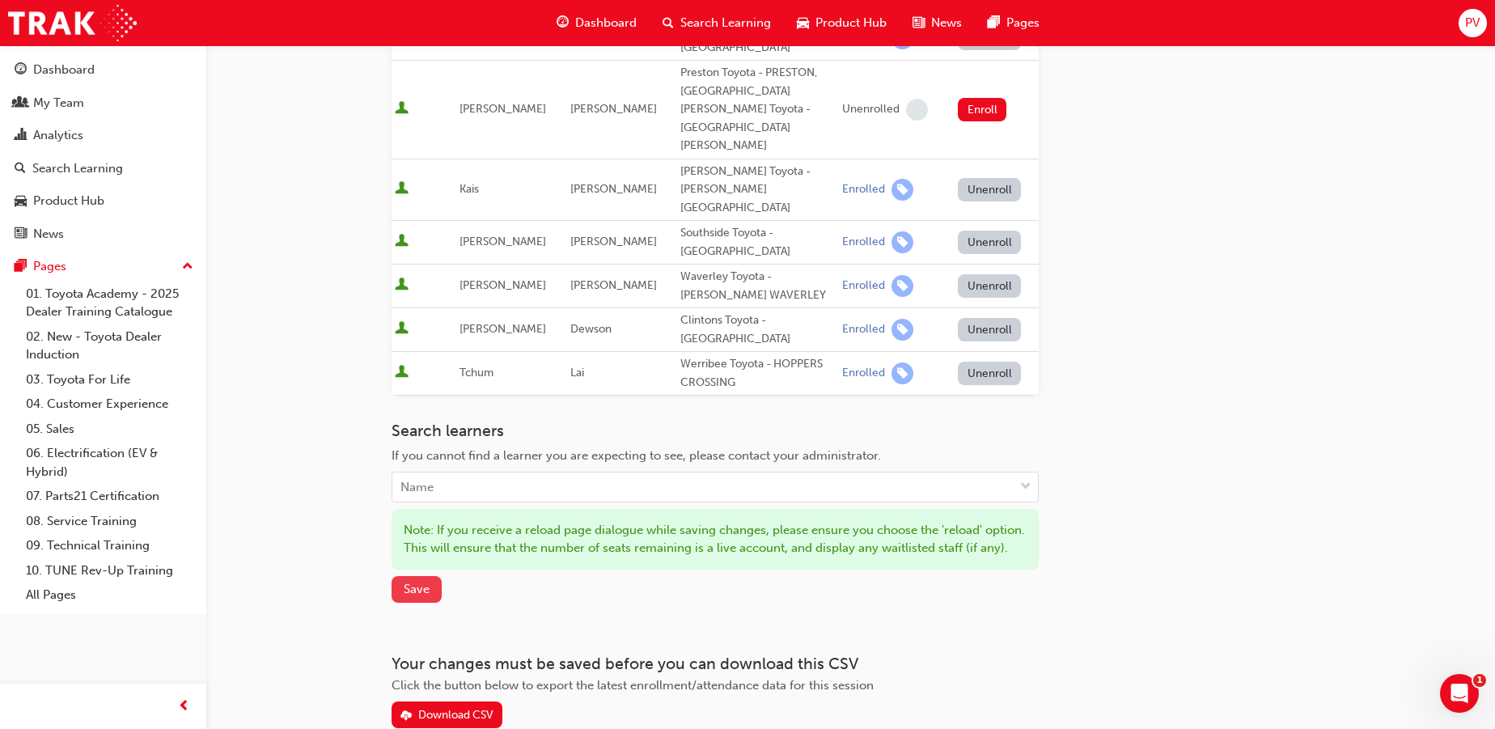
click at [413, 582] on span "Save" at bounding box center [417, 589] width 26 height 15
